Goal: Check status: Check status

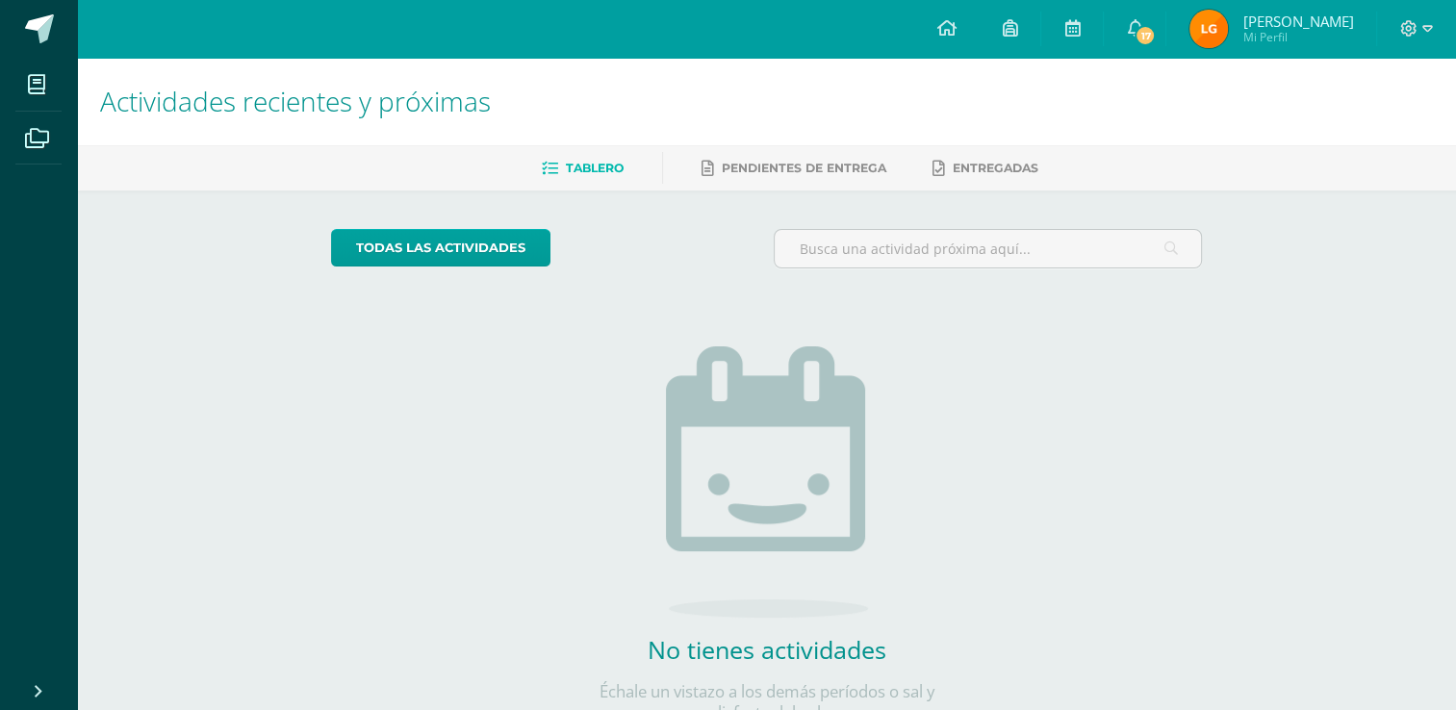
click at [1228, 34] on img at bounding box center [1209, 29] width 39 height 39
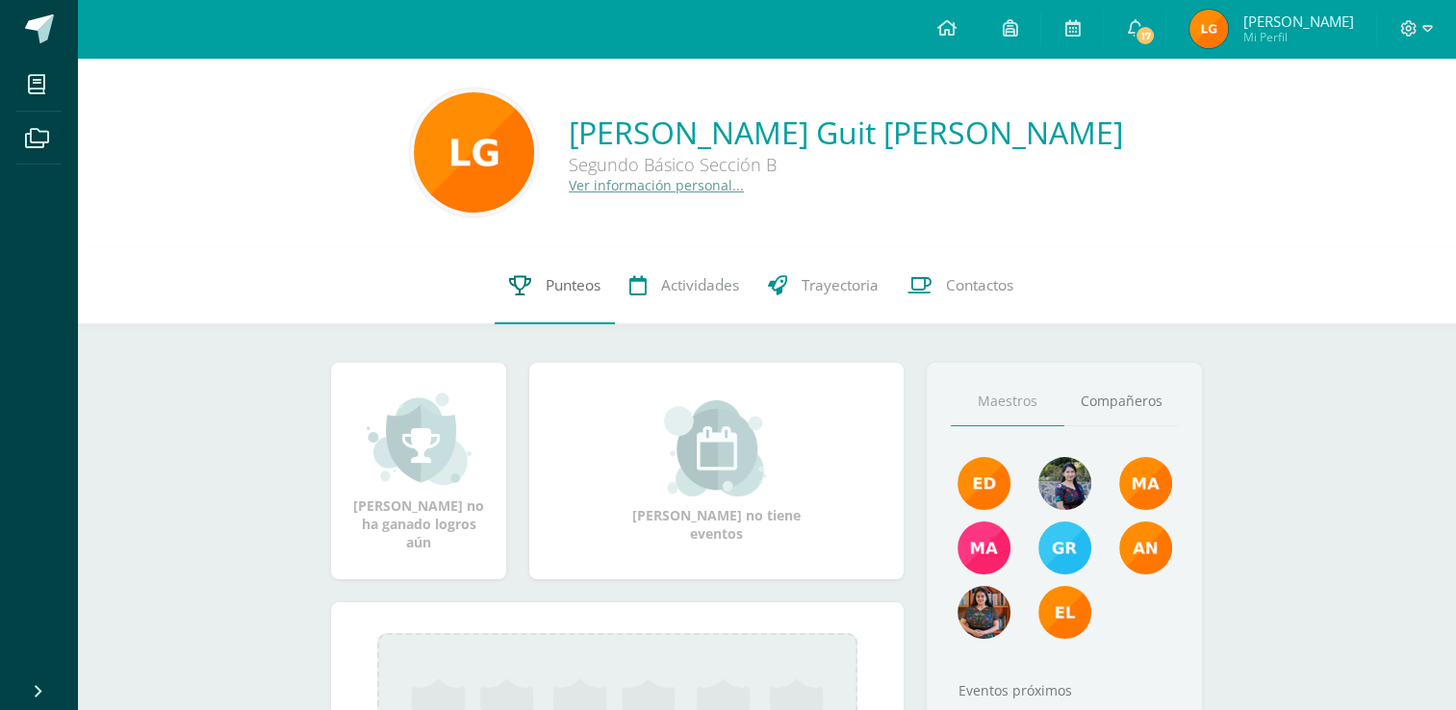
click at [517, 306] on link "Punteos" at bounding box center [555, 285] width 120 height 77
click at [578, 294] on span "Punteos" at bounding box center [573, 285] width 55 height 20
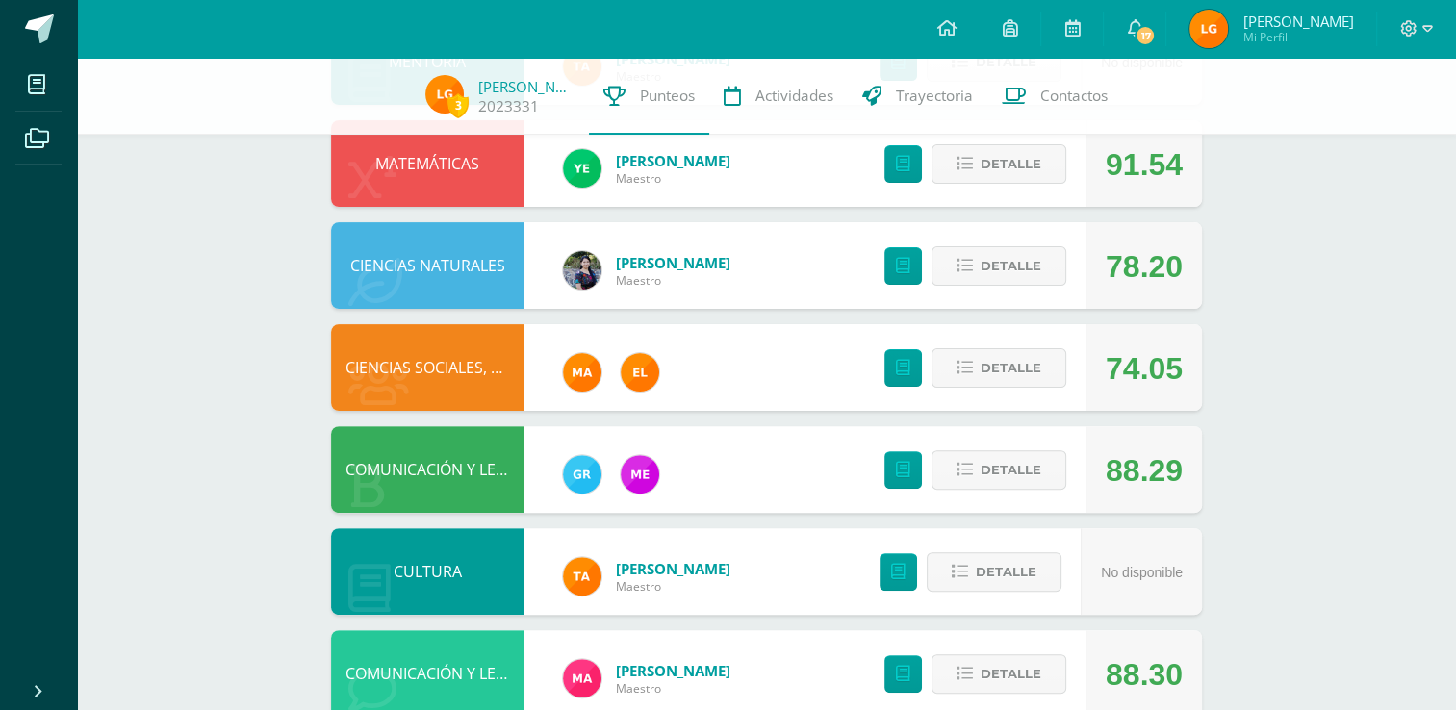
scroll to position [493, 0]
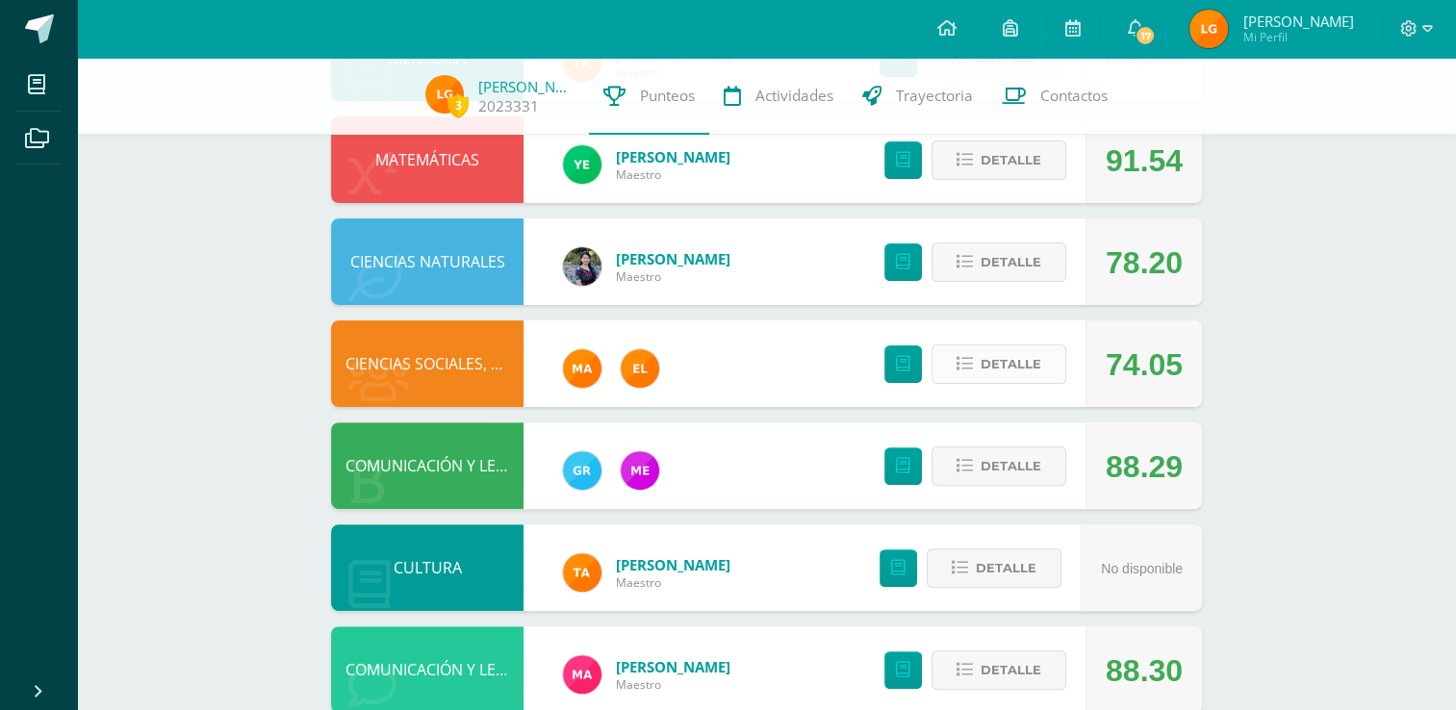
click at [953, 368] on button "Detalle" at bounding box center [999, 364] width 135 height 39
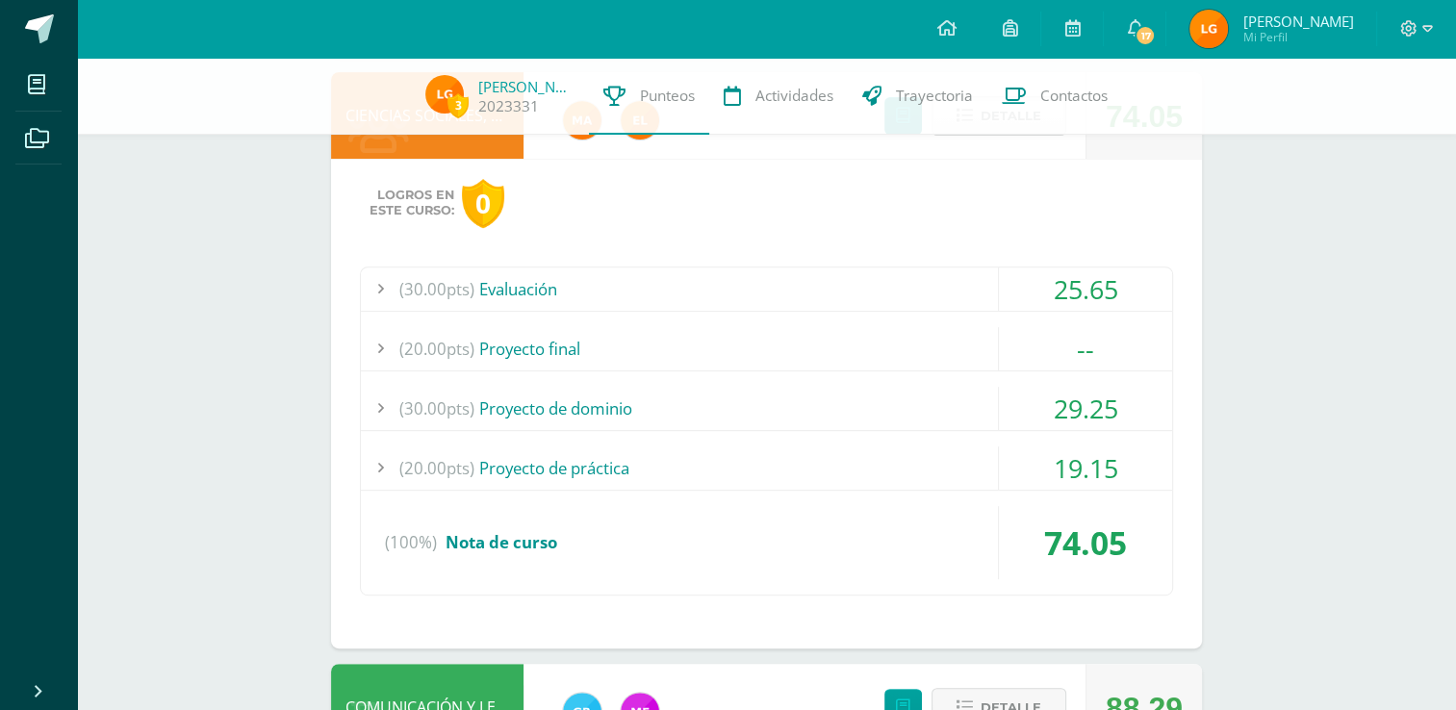
scroll to position [764, 0]
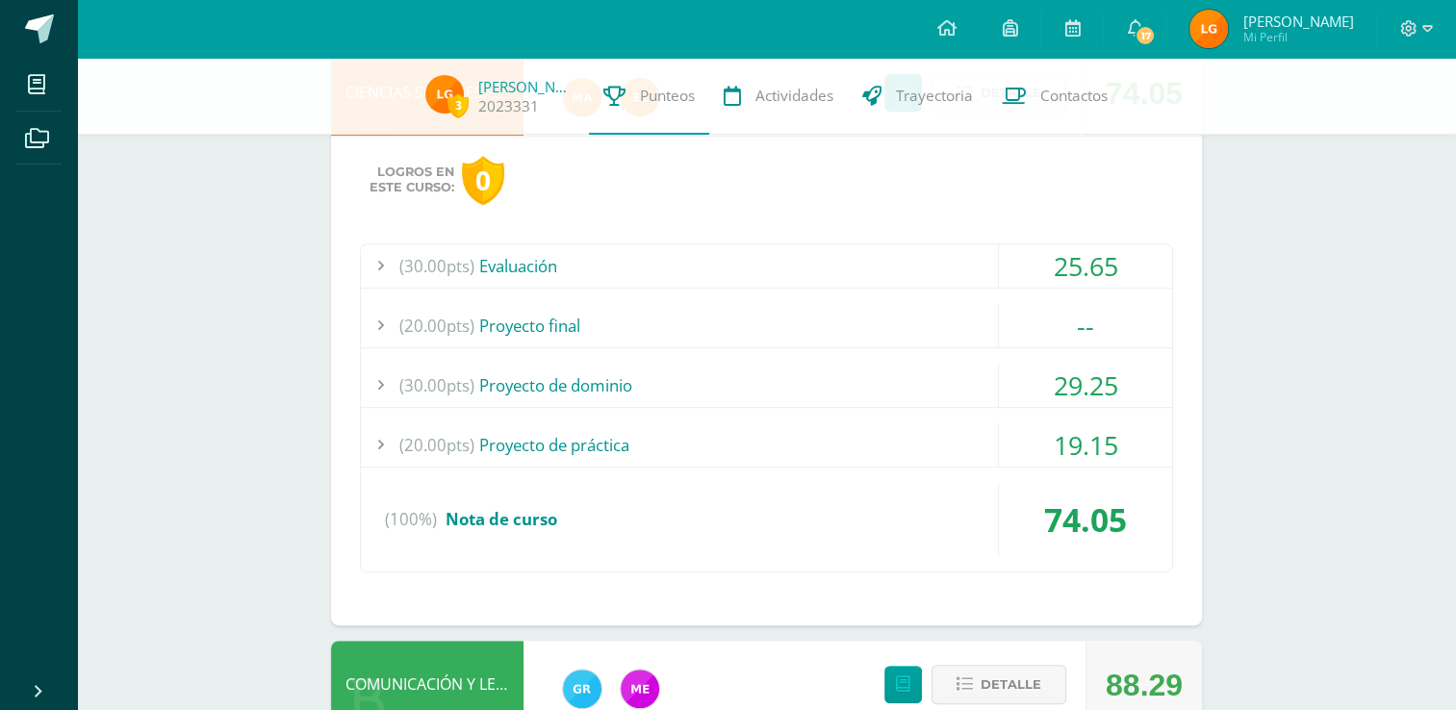
click at [546, 321] on div "(20.00pts) Proyecto final" at bounding box center [766, 325] width 811 height 43
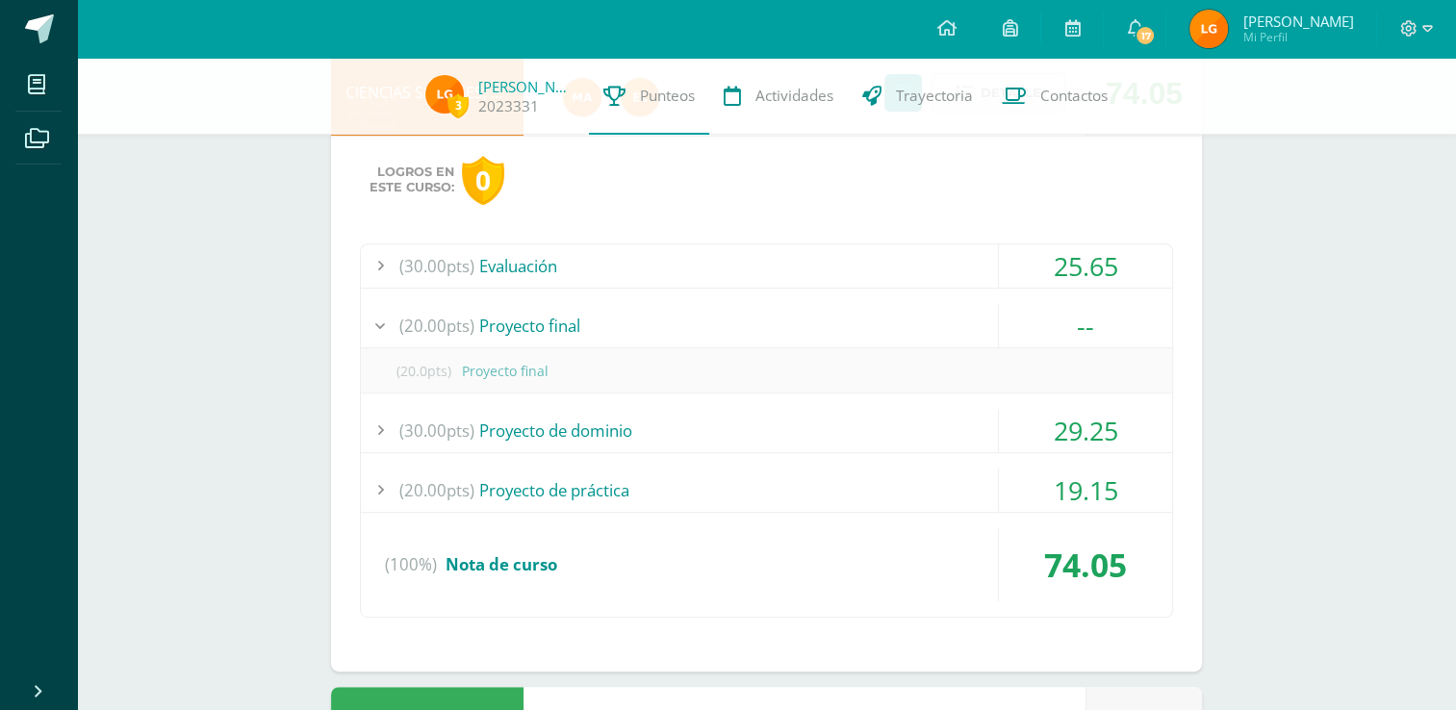
click at [546, 321] on div "(20.00pts) Proyecto final" at bounding box center [766, 325] width 811 height 43
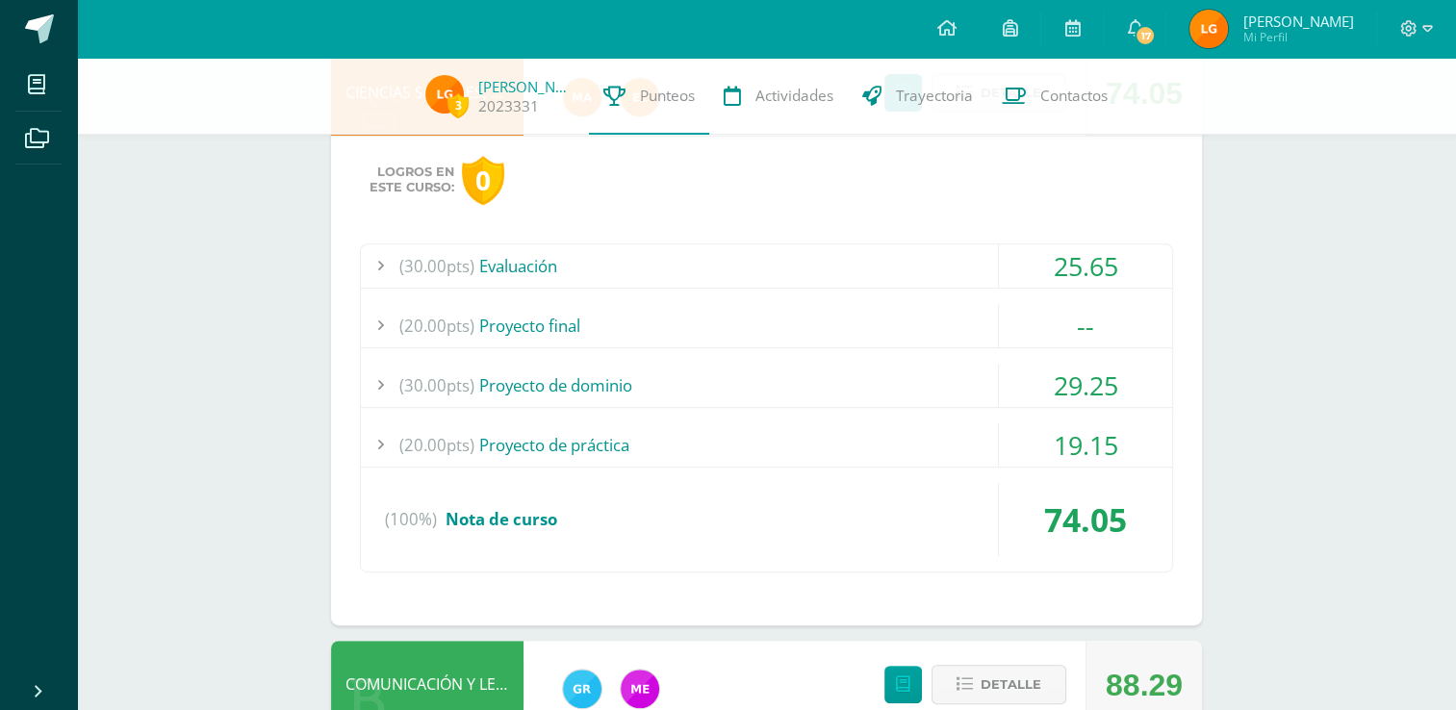
click at [574, 264] on div "(30.00pts) Evaluación" at bounding box center [766, 265] width 811 height 43
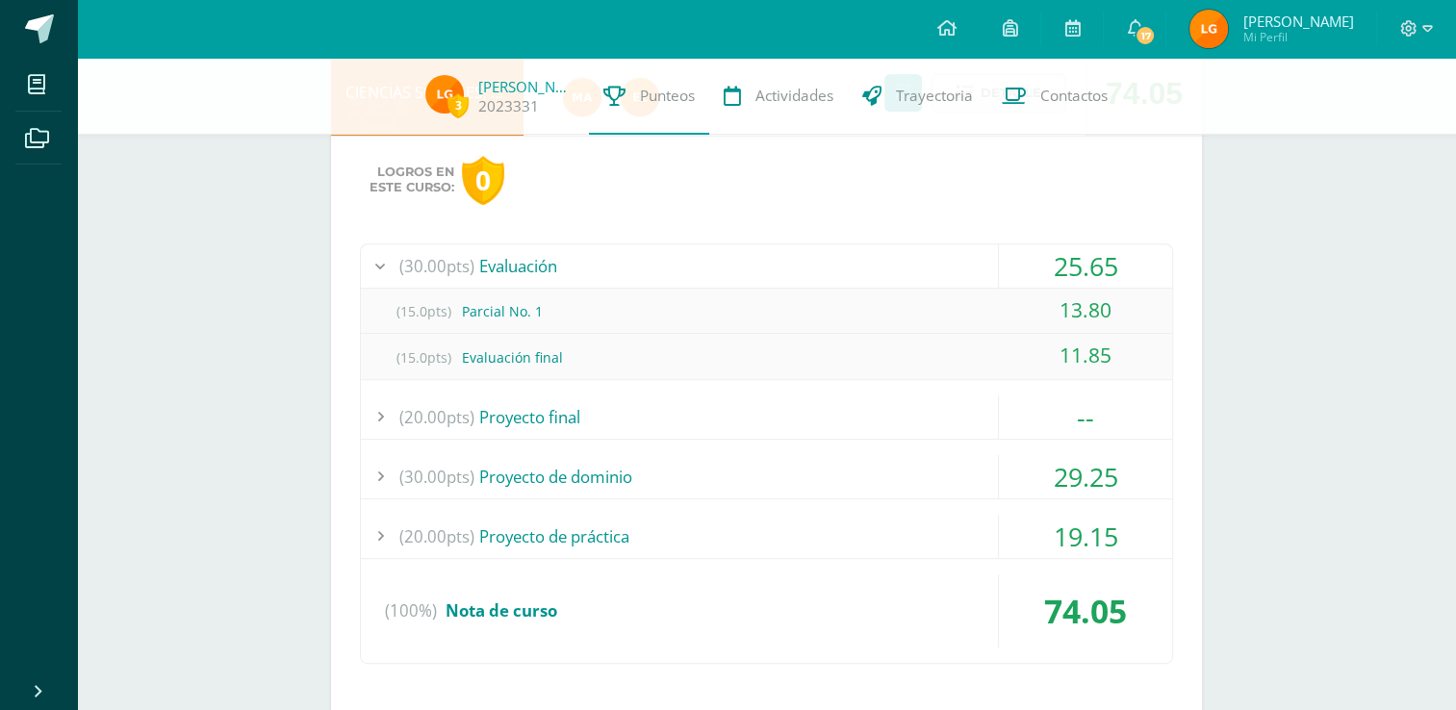
click at [369, 264] on div at bounding box center [380, 265] width 39 height 43
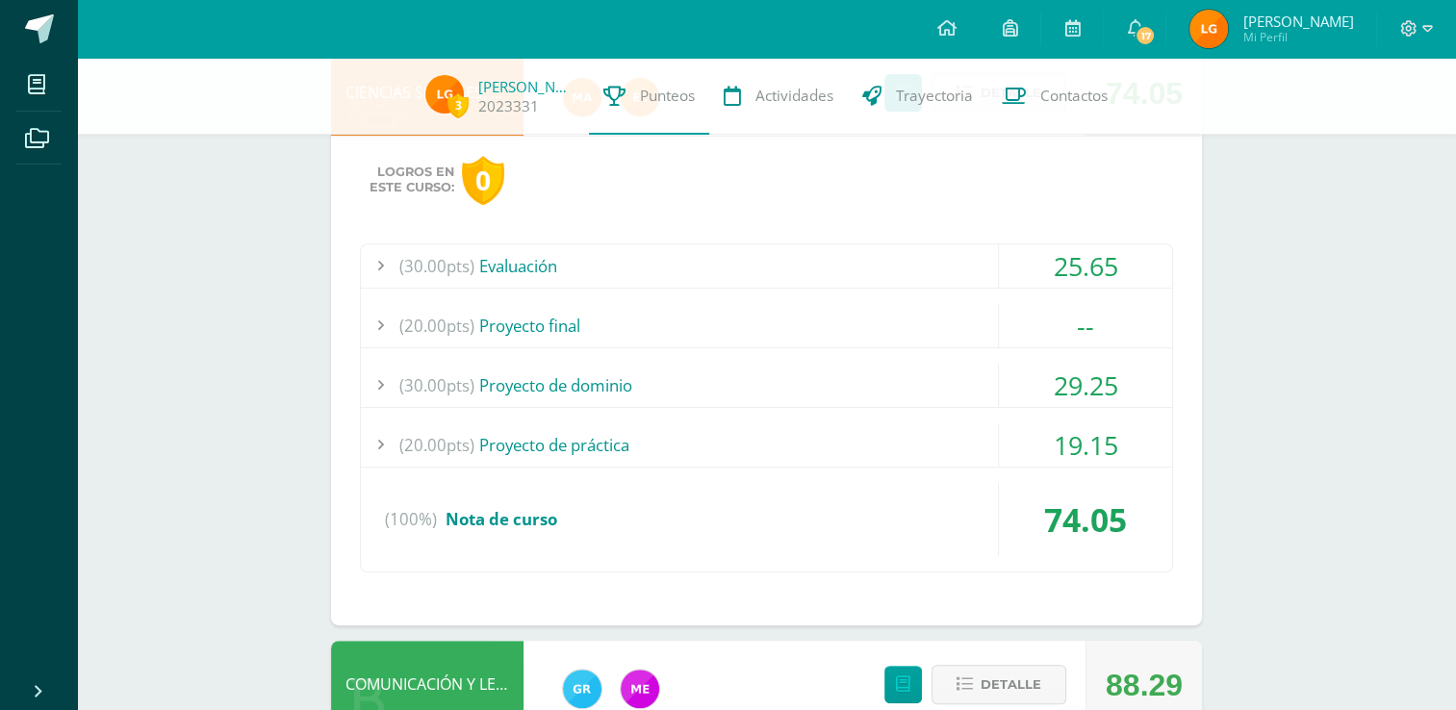
click at [373, 320] on div at bounding box center [380, 325] width 39 height 43
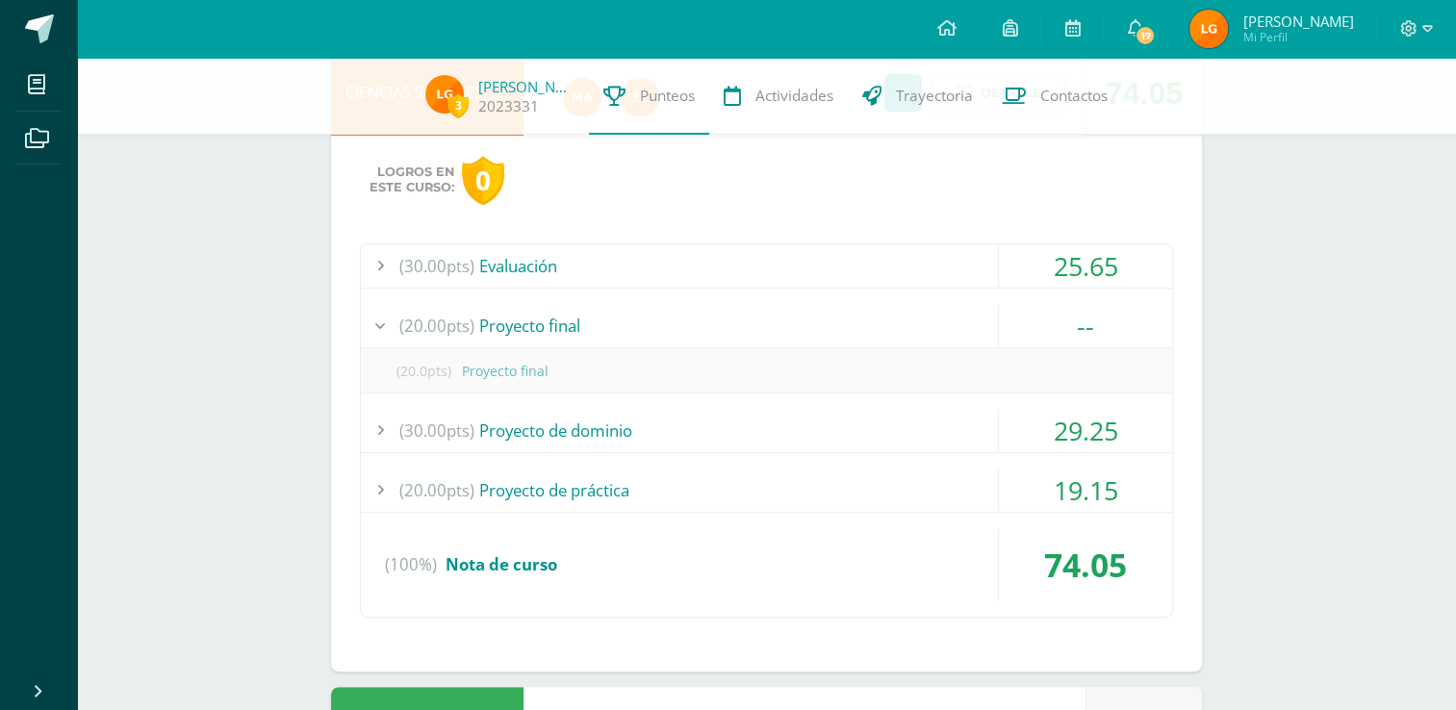
click at [373, 320] on div at bounding box center [380, 325] width 39 height 43
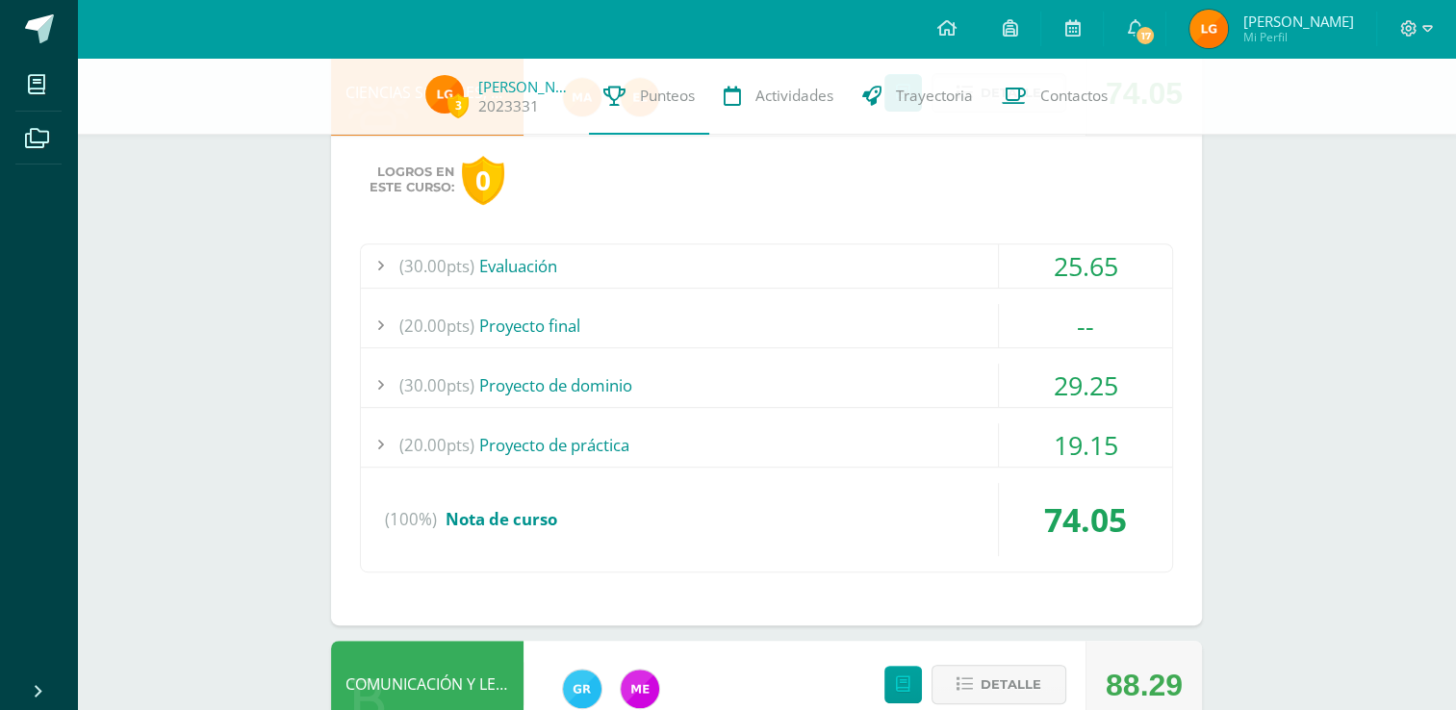
click at [401, 369] on span "(30.00pts)" at bounding box center [436, 385] width 75 height 43
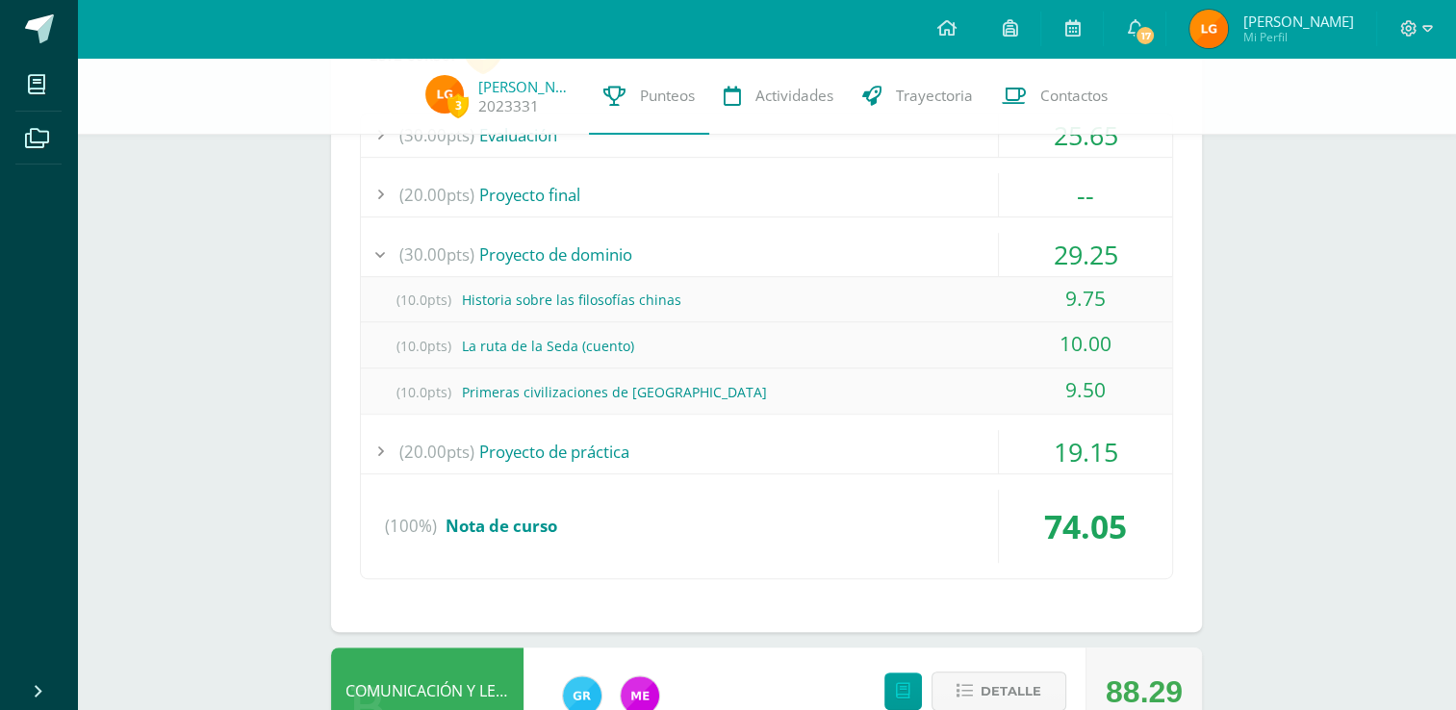
scroll to position [897, 0]
click at [418, 460] on span "(20.00pts)" at bounding box center [436, 449] width 75 height 43
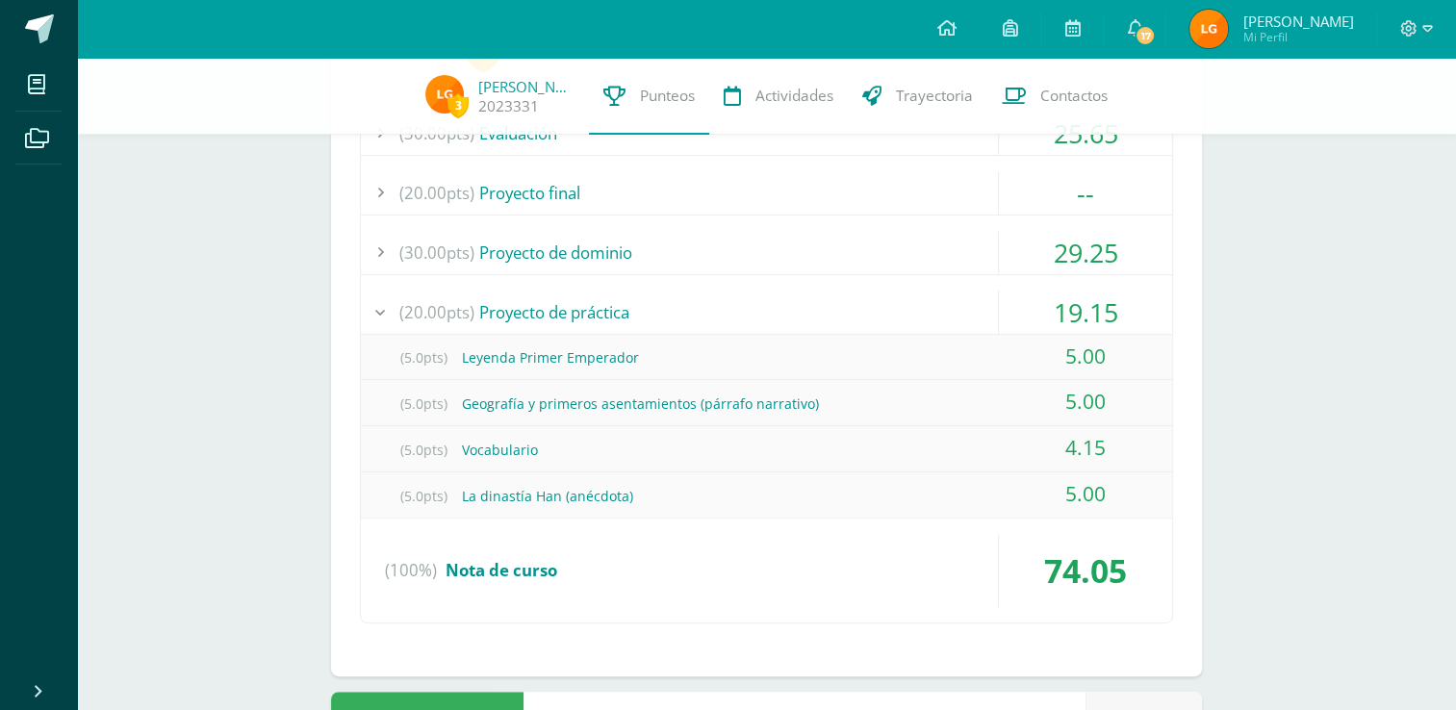
click at [906, 479] on div "(5.0pts) La dinastía Han (anécdota)" at bounding box center [766, 496] width 811 height 43
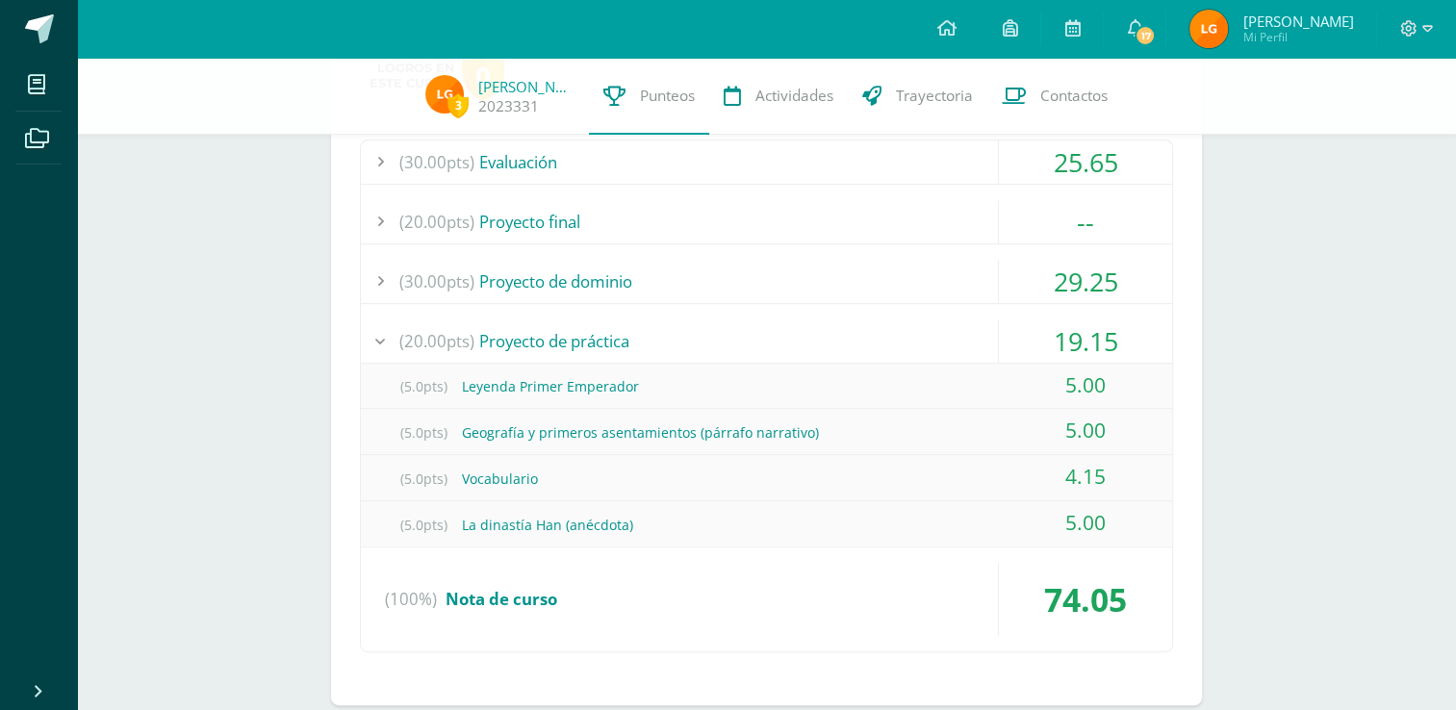
scroll to position [851, 0]
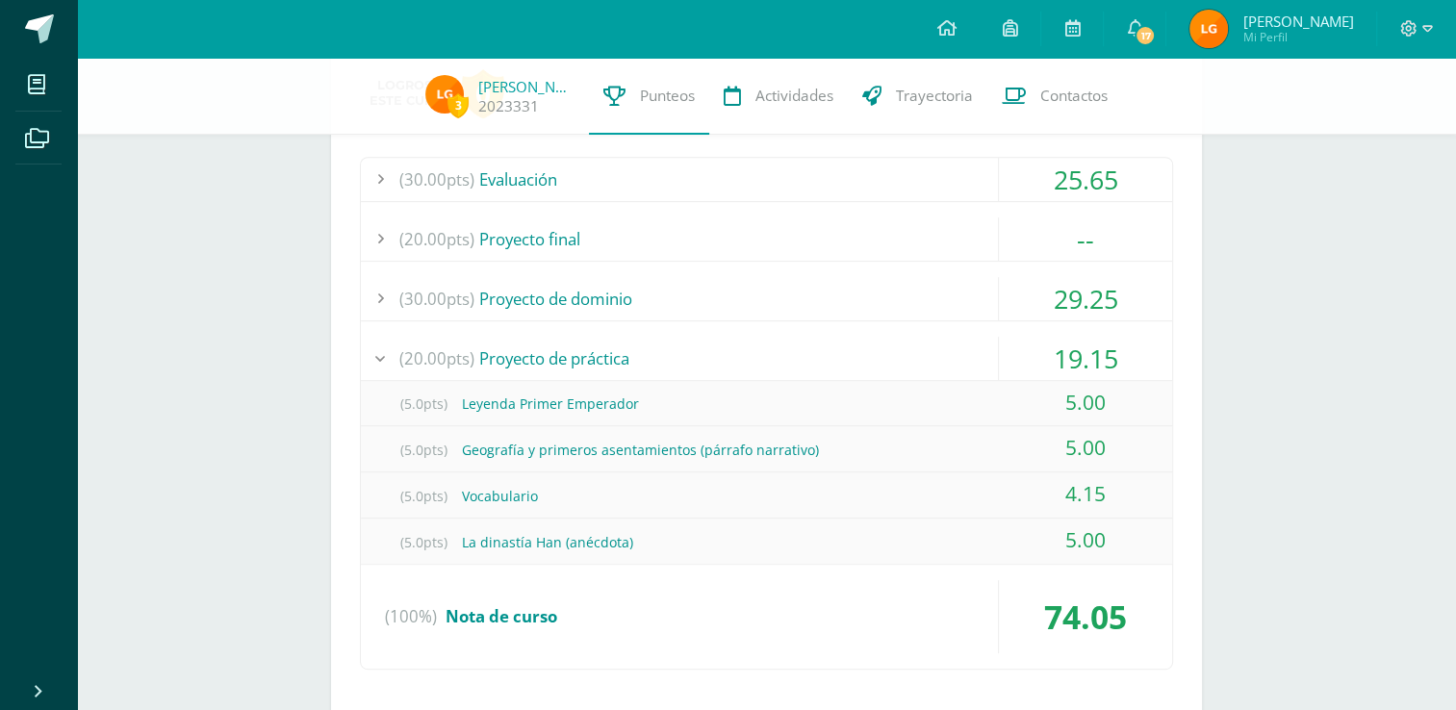
click at [379, 352] on div at bounding box center [380, 358] width 39 height 43
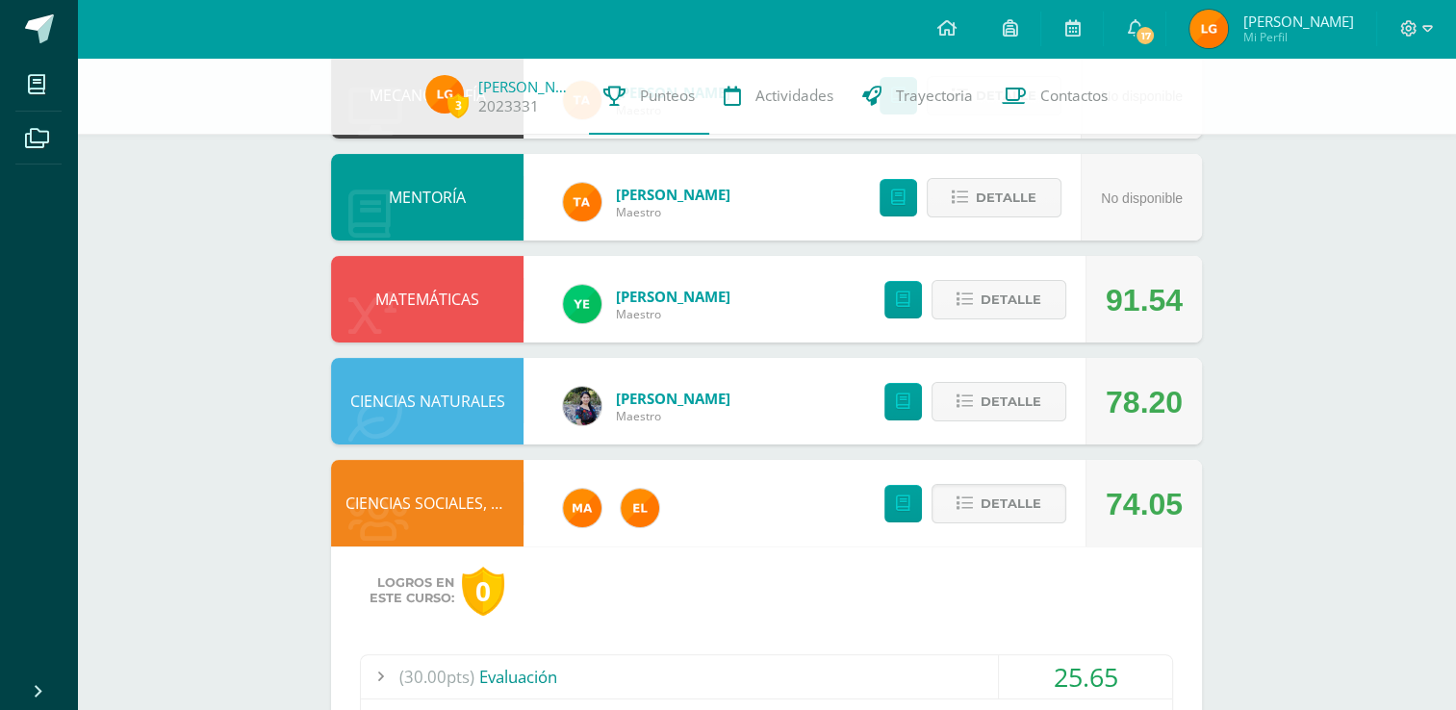
scroll to position [354, 0]
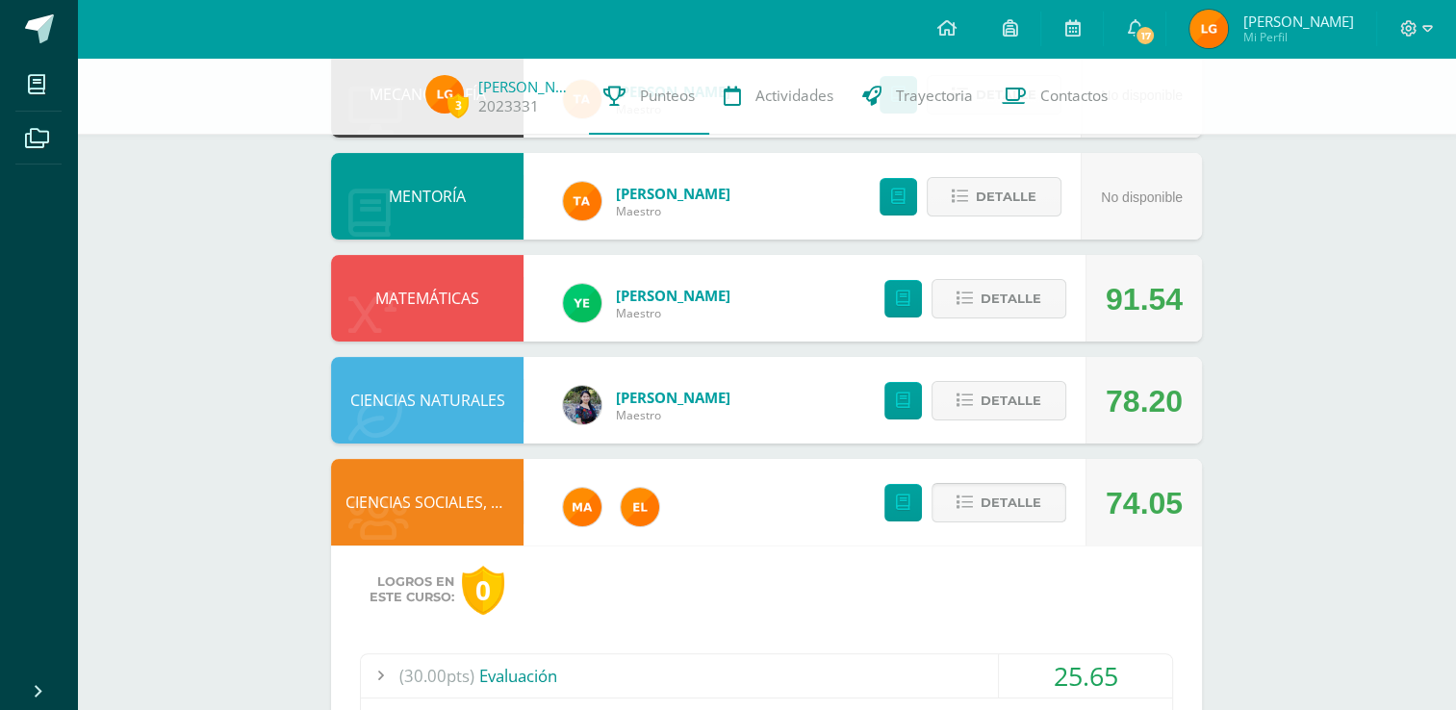
click at [961, 515] on button "Detalle" at bounding box center [999, 502] width 135 height 39
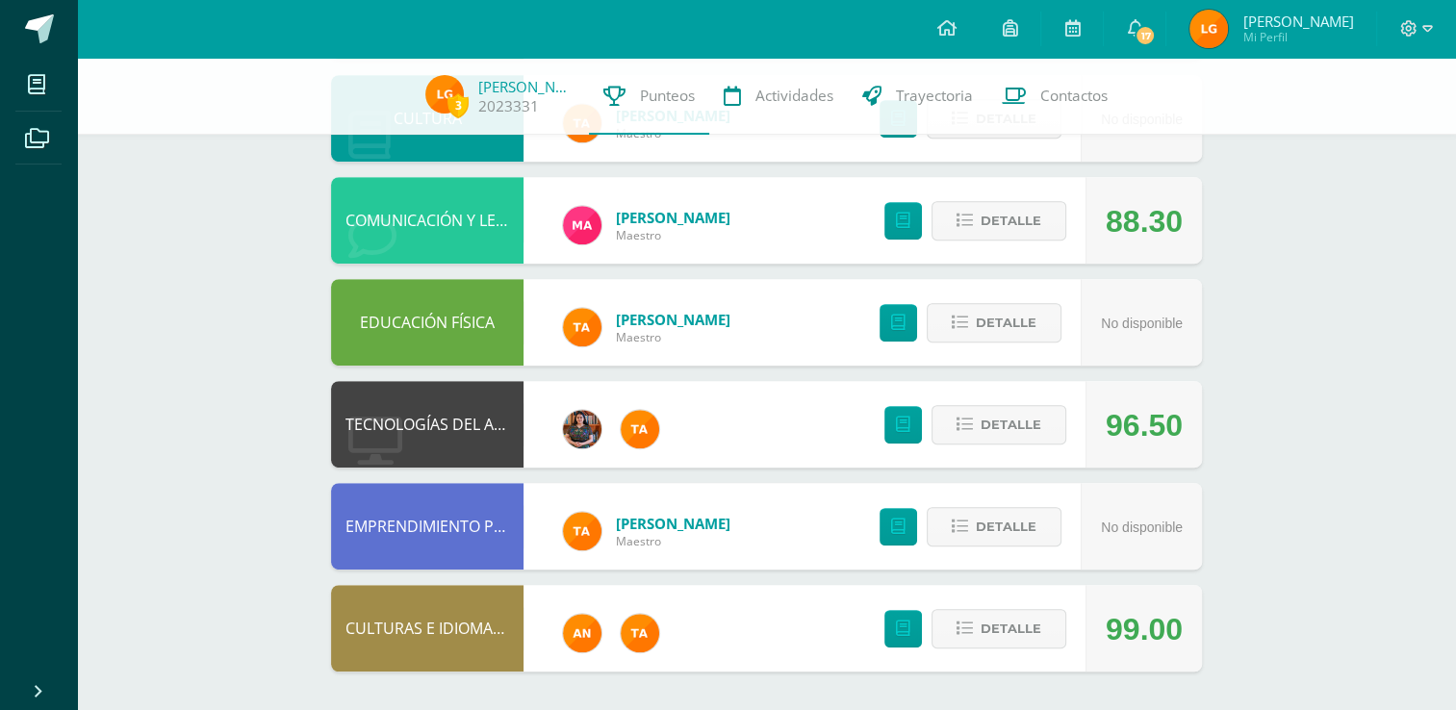
scroll to position [0, 0]
